Goal: Task Accomplishment & Management: Manage account settings

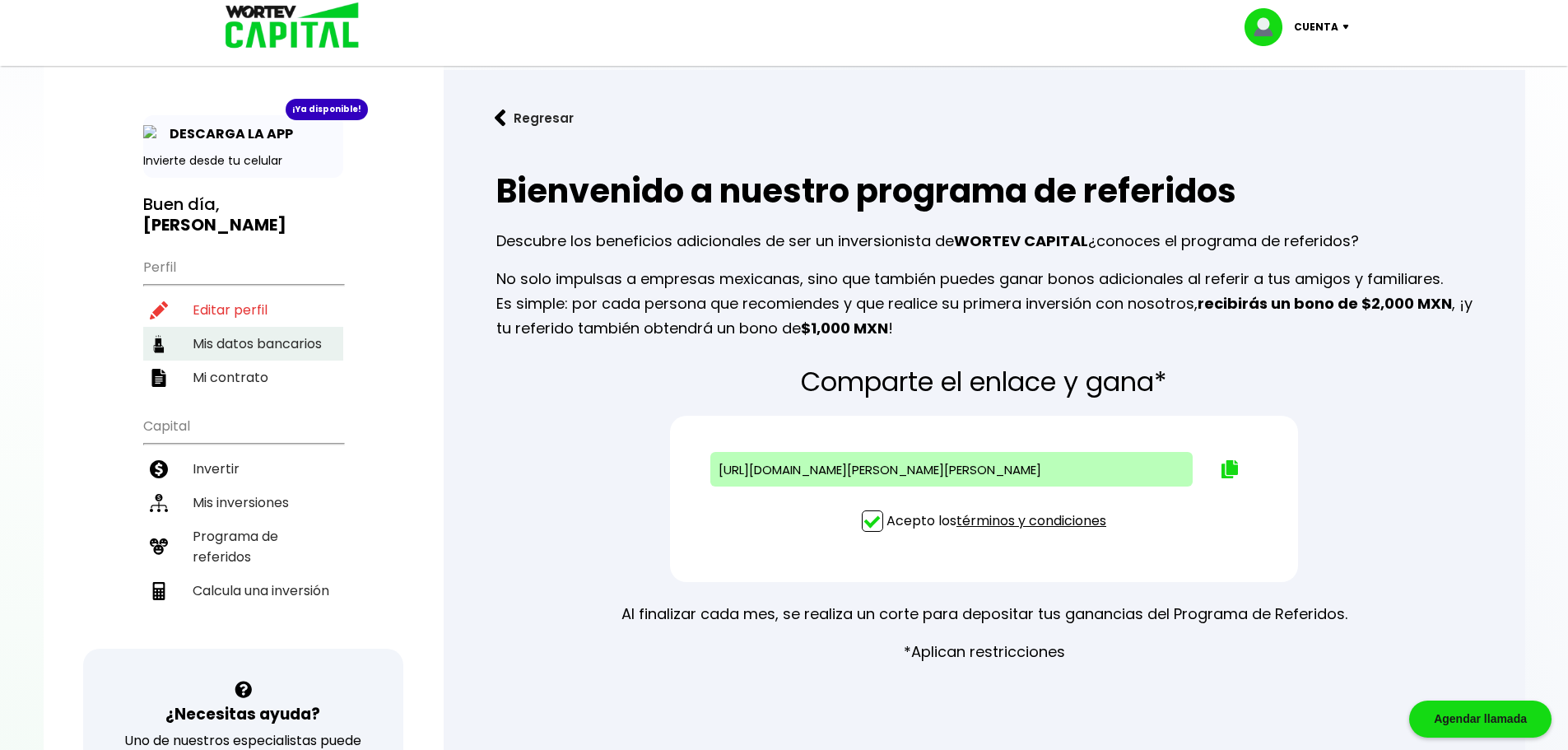
click at [274, 328] on li "Mis datos bancarios" at bounding box center [243, 344] width 200 height 34
select select "Santander"
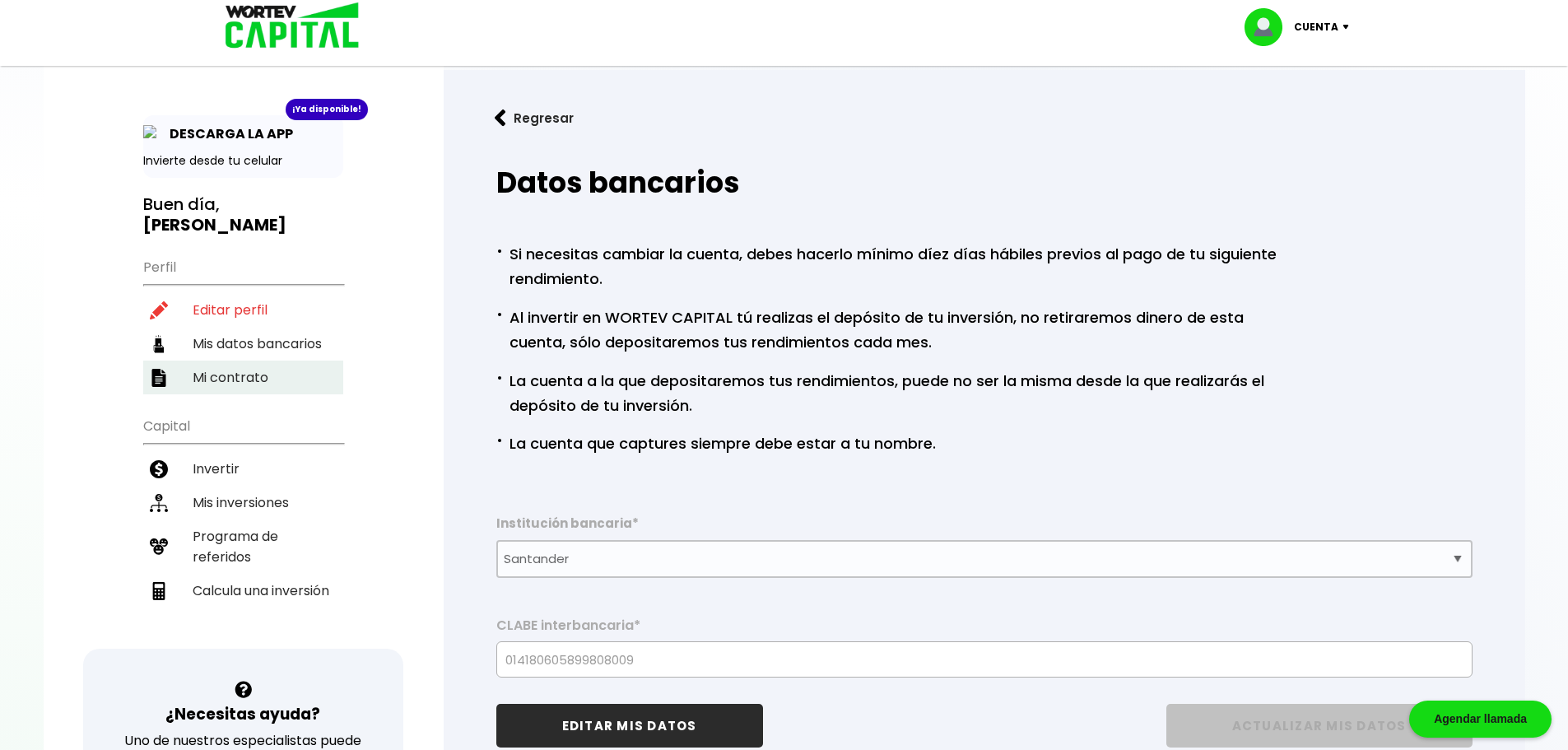
click at [229, 360] on li "Mi contrato" at bounding box center [243, 377] width 200 height 34
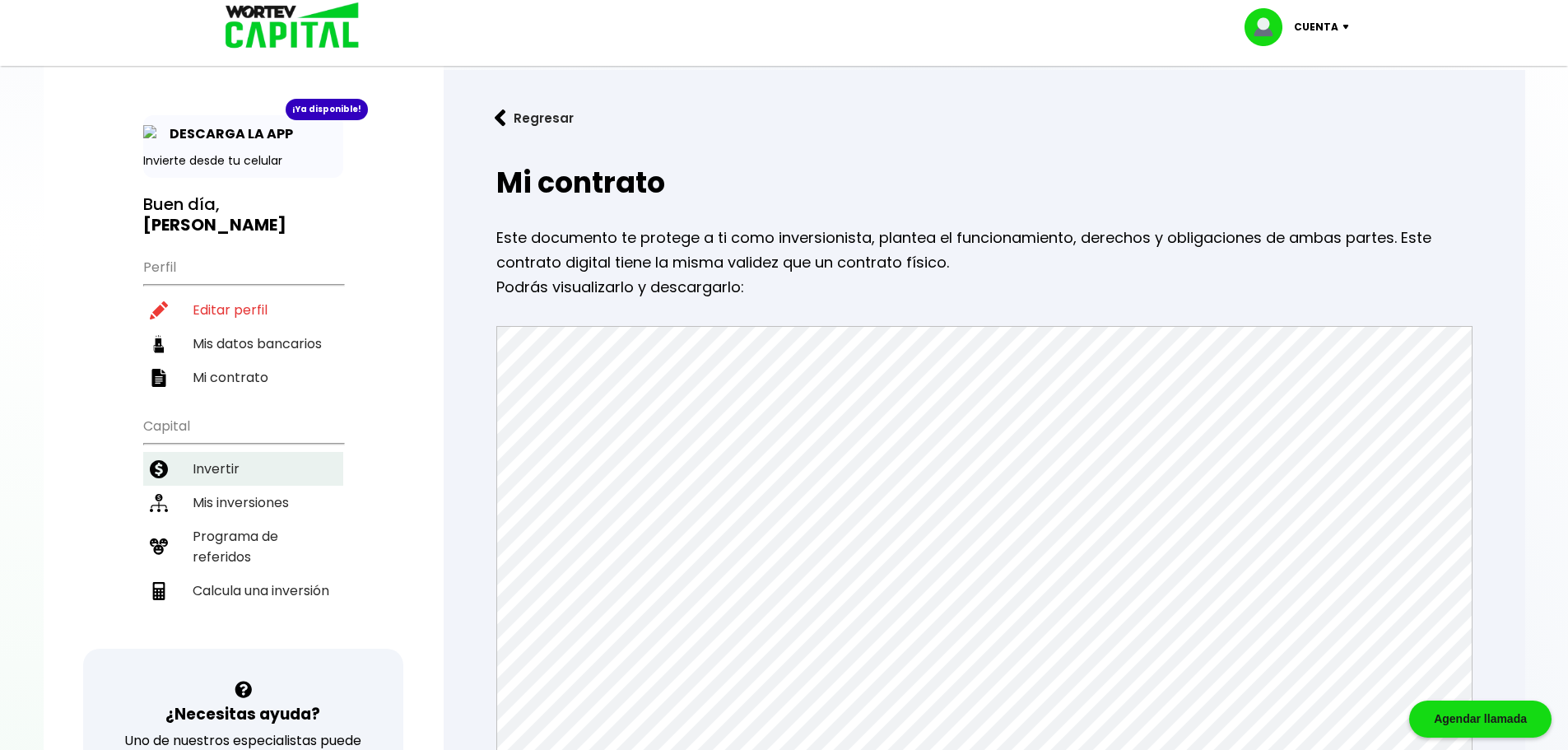
click at [251, 454] on li "Invertir" at bounding box center [243, 469] width 200 height 34
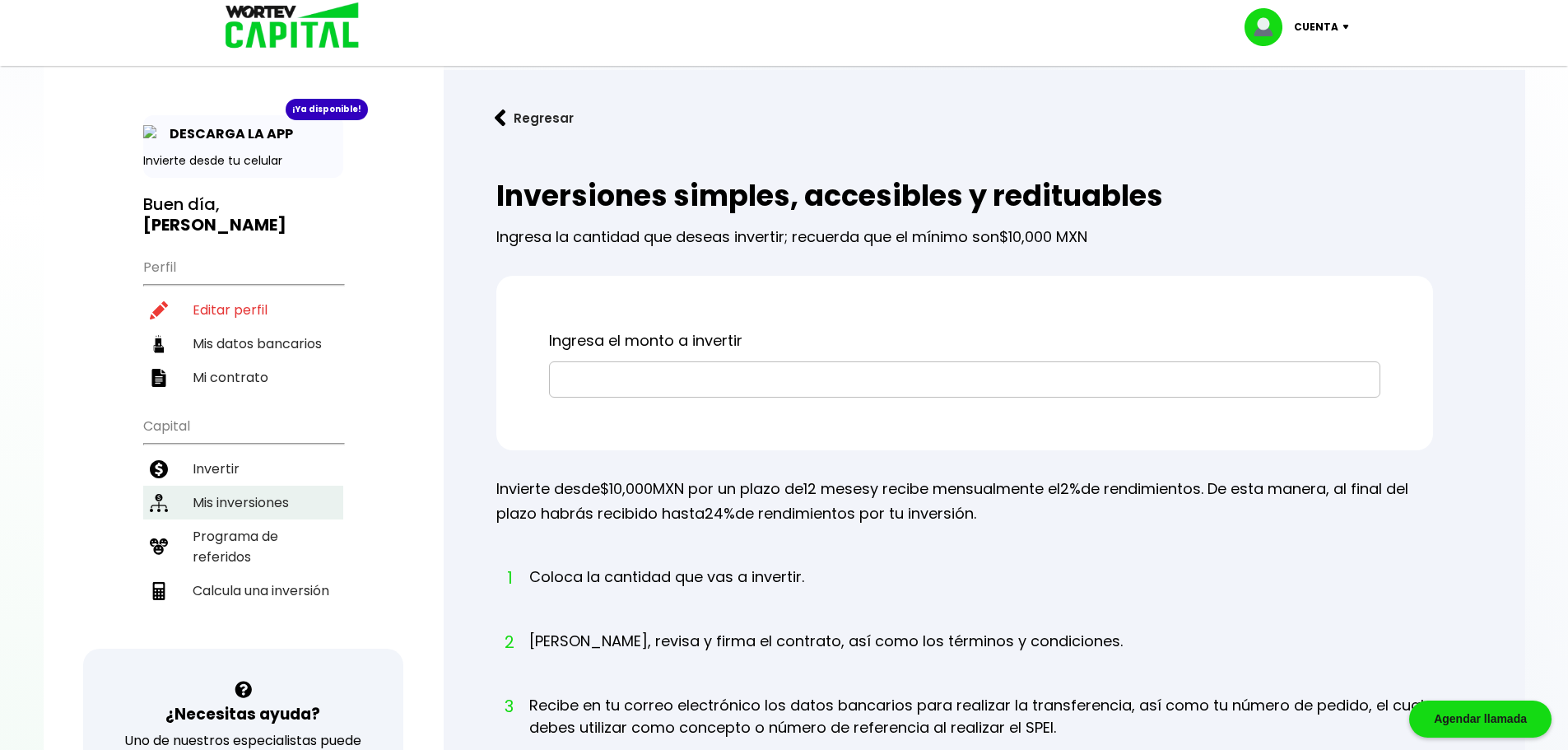
click at [272, 486] on li "Mis inversiones" at bounding box center [243, 502] width 200 height 34
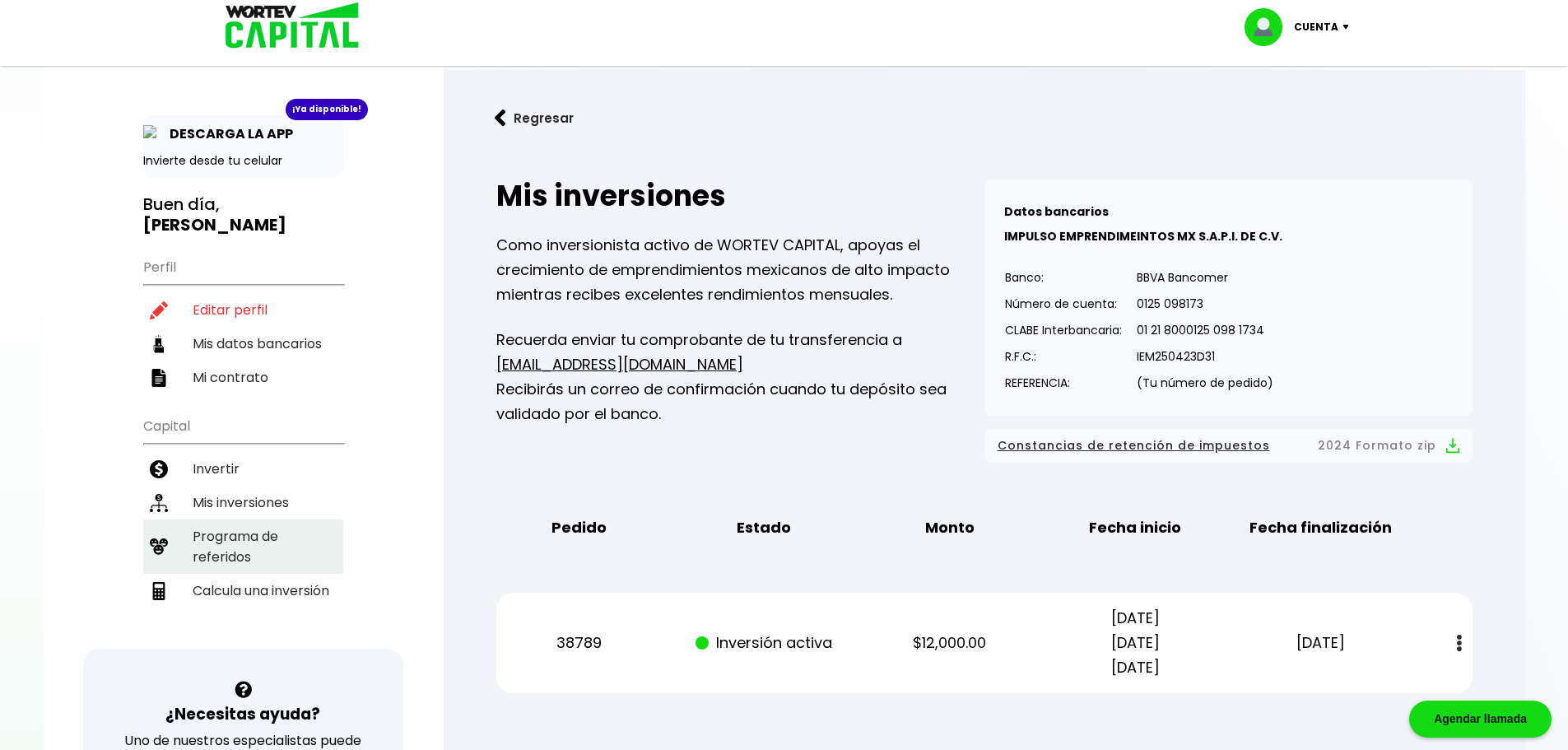
click at [271, 520] on li "Programa de referidos" at bounding box center [243, 547] width 200 height 55
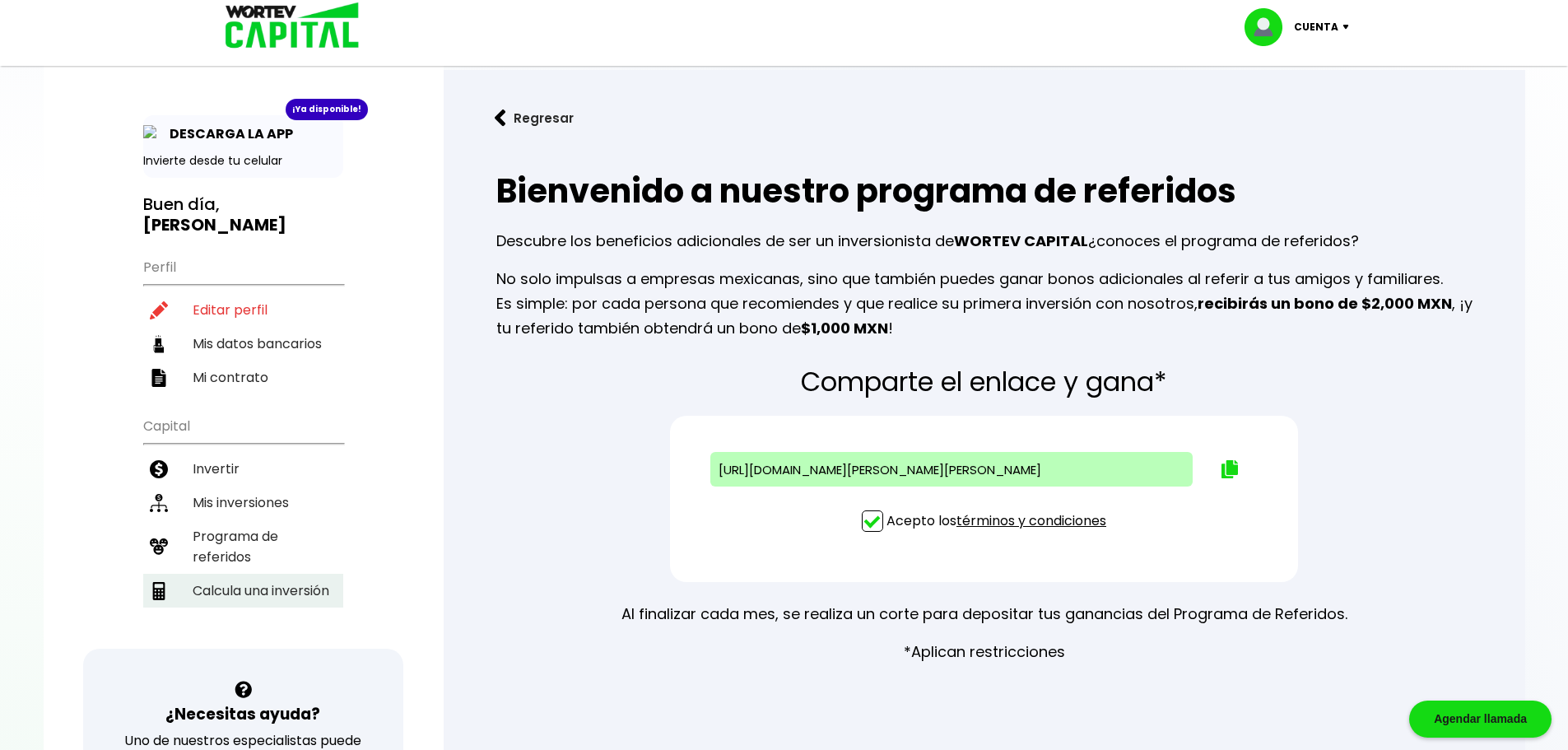
click at [273, 574] on li "Calcula una inversión" at bounding box center [243, 591] width 200 height 34
select select "1"
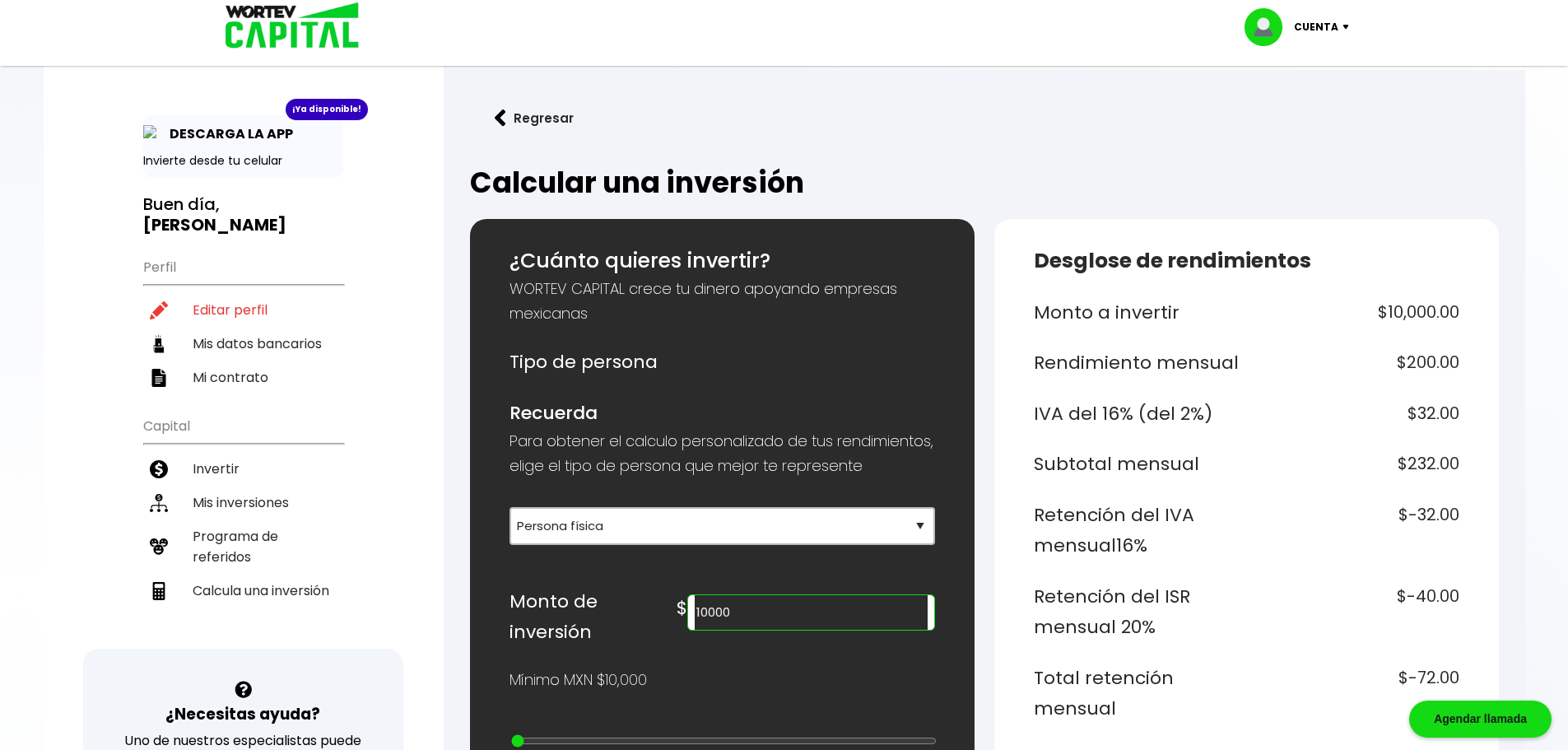
click at [161, 249] on ul "Perfil Editar perfil Mis datos bancarios Mi contrato" at bounding box center [243, 322] width 200 height 146
click at [250, 134] on p "DESCARGA LA APP" at bounding box center [227, 133] width 132 height 21
click at [339, 41] on img at bounding box center [287, 27] width 157 height 54
click at [1311, 28] on p "Cuenta" at bounding box center [1316, 27] width 45 height 25
click at [1304, 79] on link "Editar perfil" at bounding box center [1299, 75] width 65 height 17
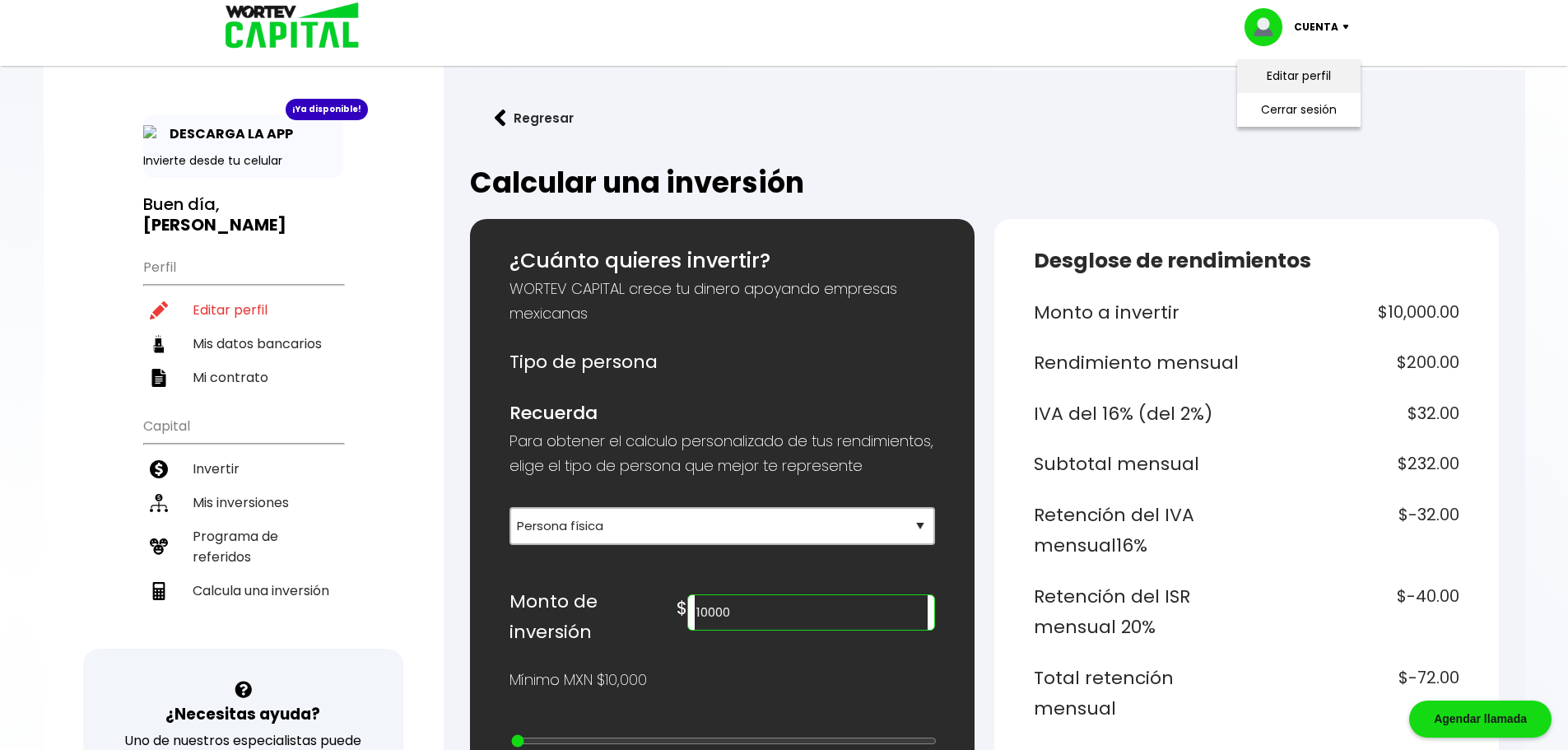
select select "Hombre"
select select "Licenciatura"
select select "DF"
select select "Santander"
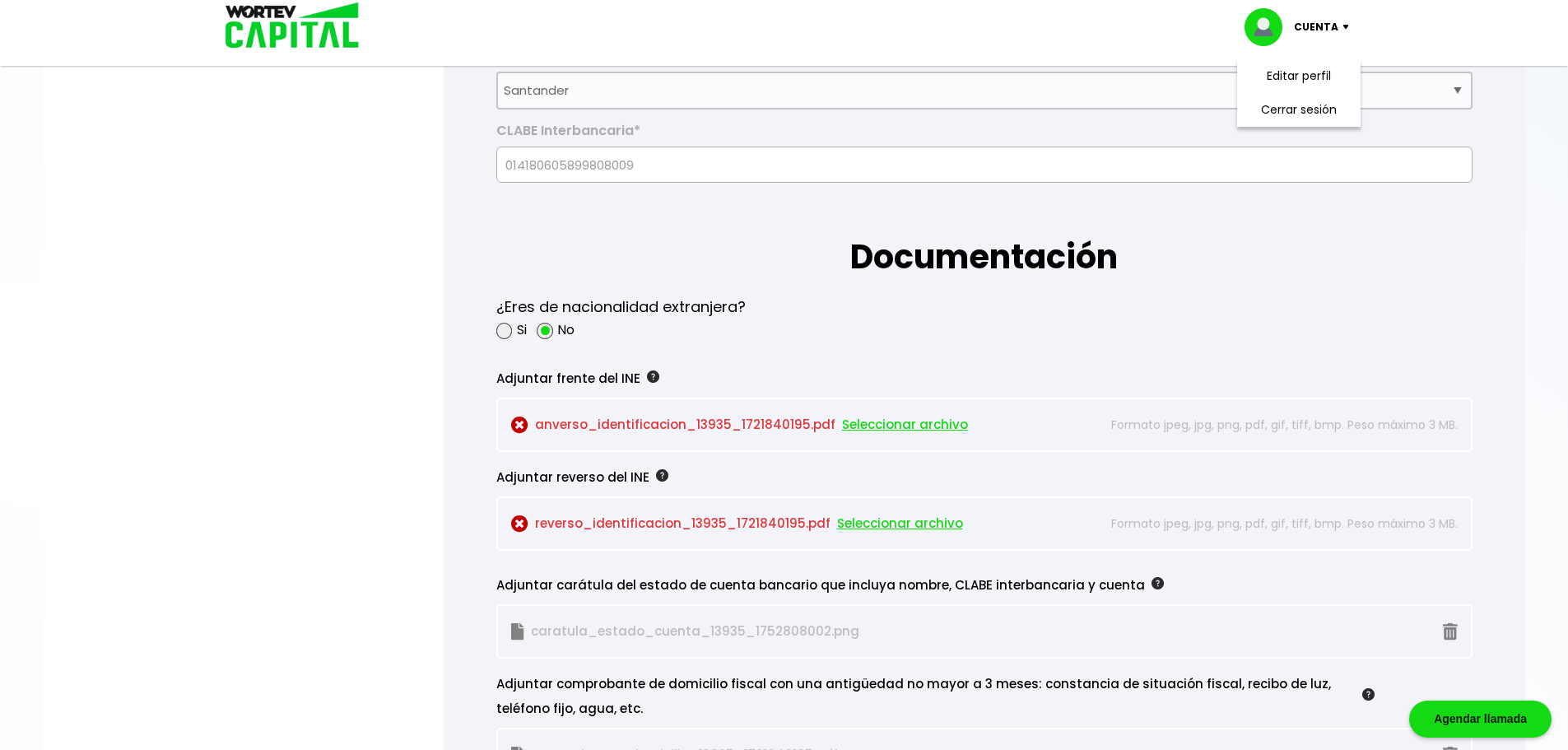
scroll to position [1086, 0]
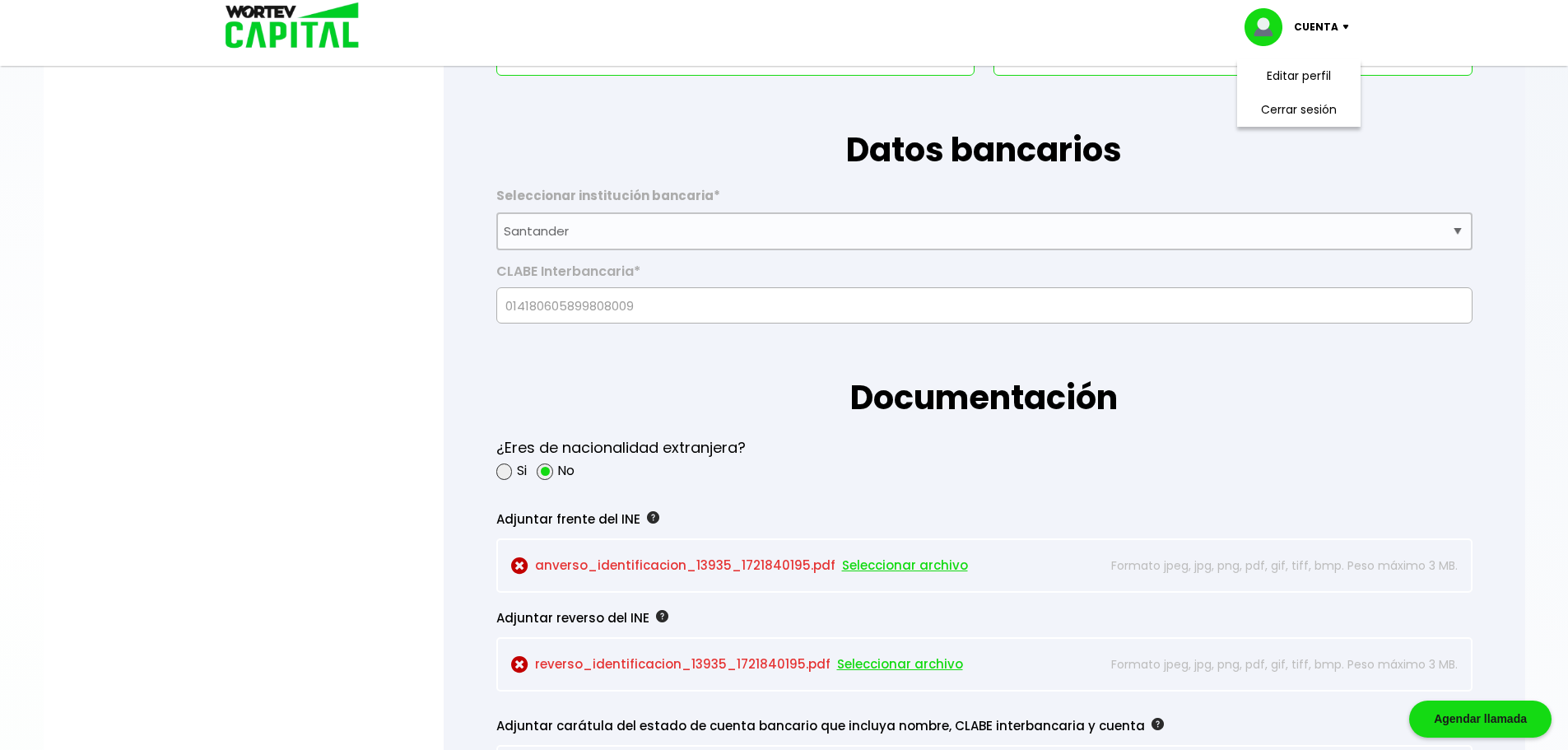
click at [269, 22] on img at bounding box center [287, 27] width 157 height 54
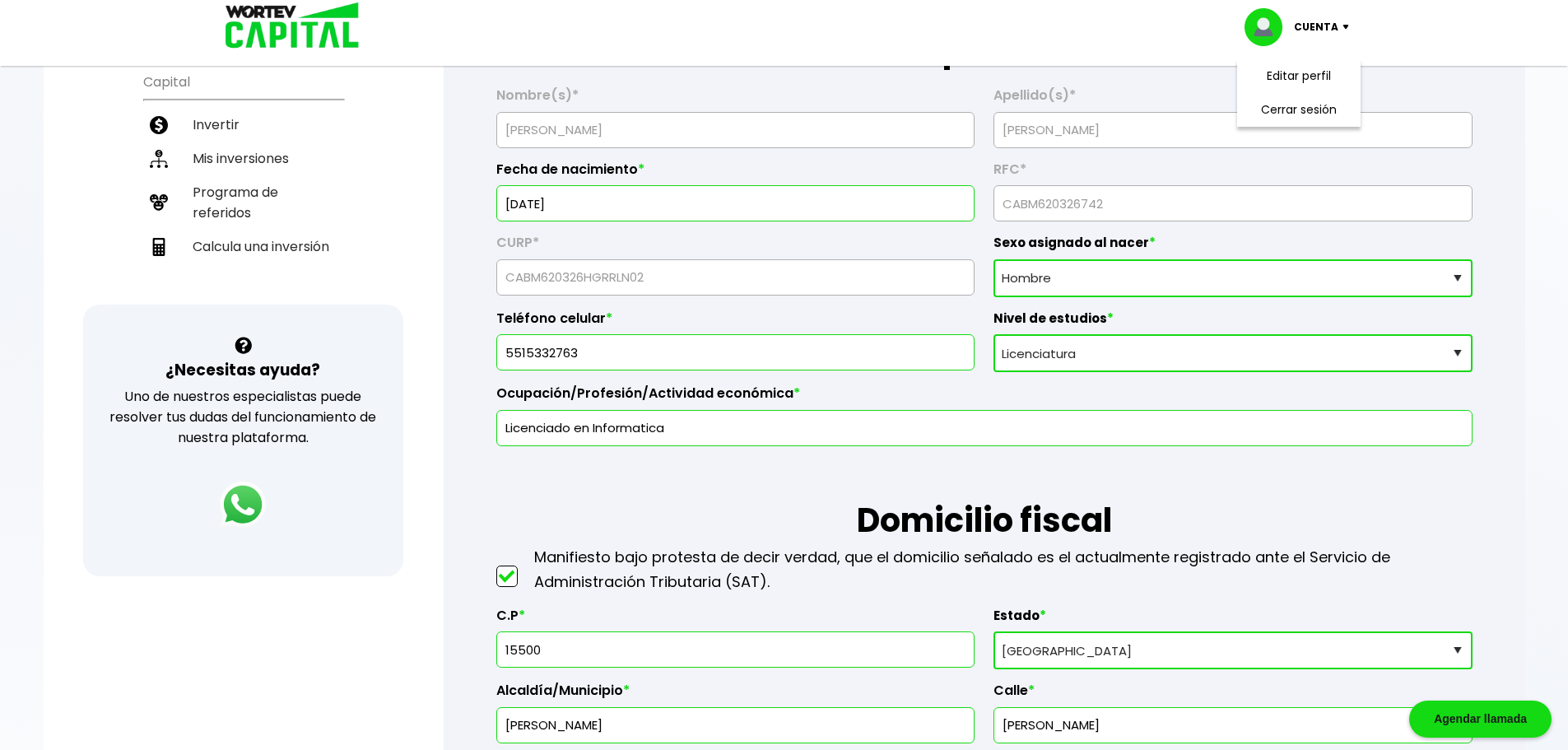
scroll to position [0, 0]
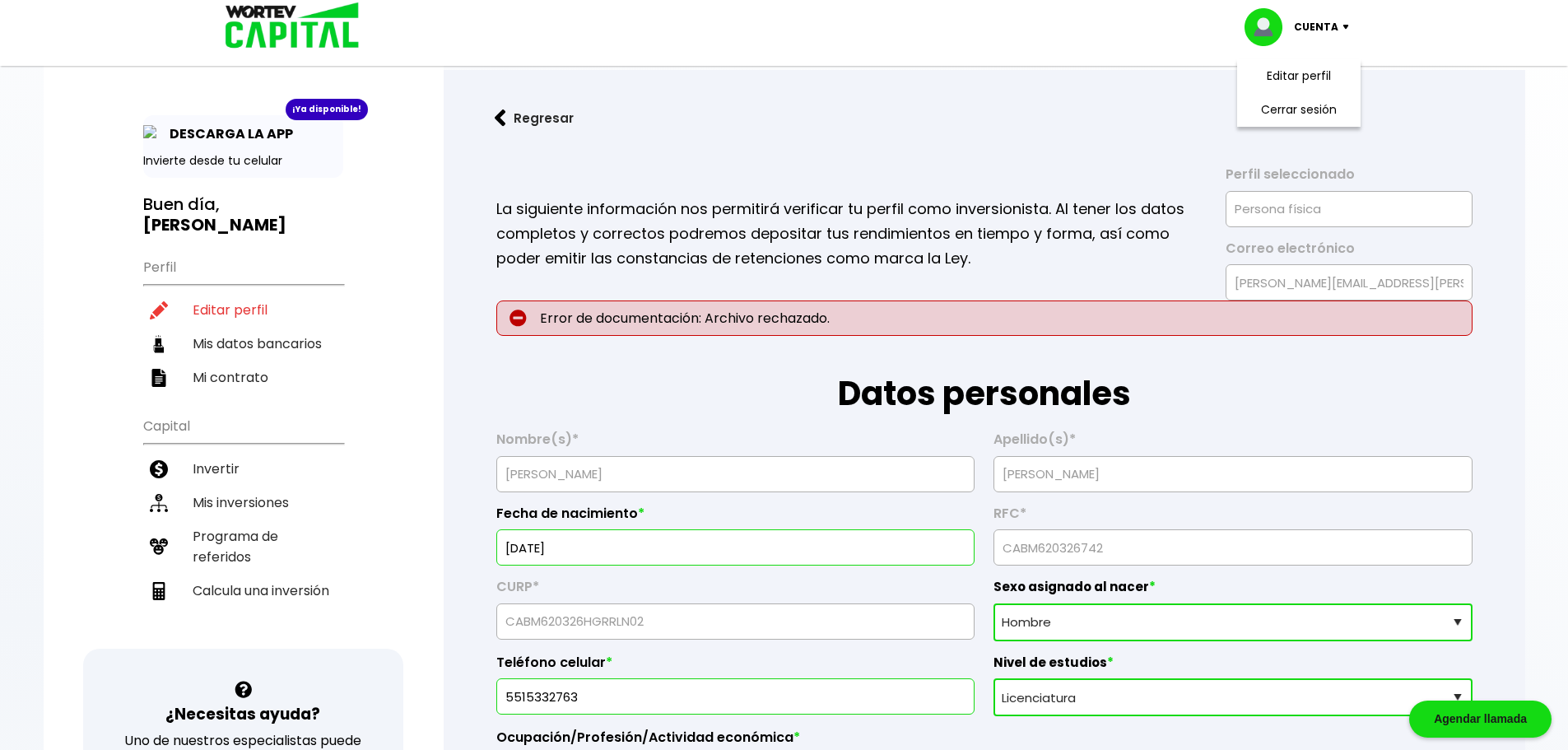
click at [540, 122] on button "Regresar" at bounding box center [533, 118] width 128 height 44
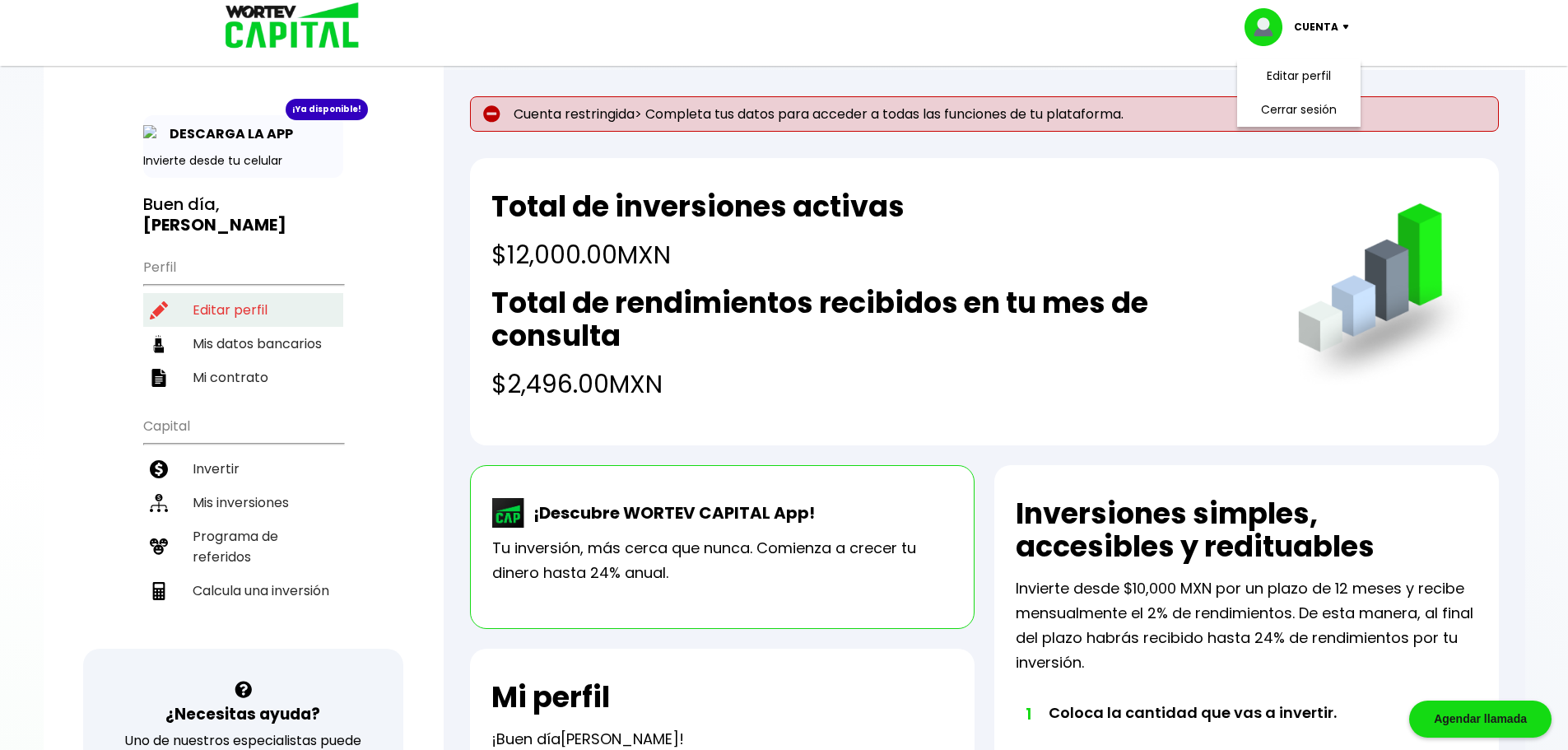
click at [224, 293] on li "Editar perfil" at bounding box center [243, 310] width 200 height 34
select select "Hombre"
select select "Licenciatura"
select select "DF"
select select "Santander"
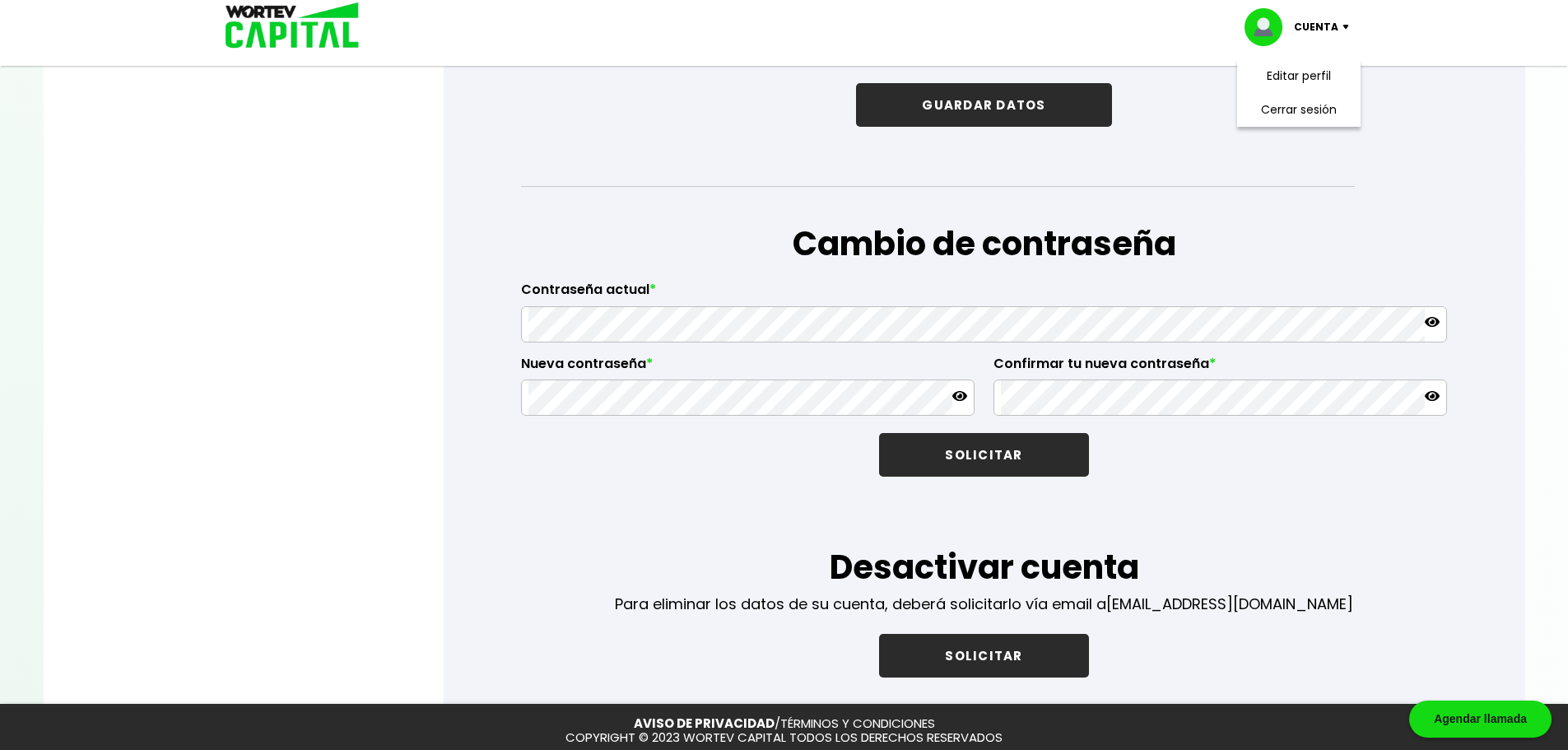
scroll to position [2717, 0]
